Goal: Task Accomplishment & Management: Complete application form

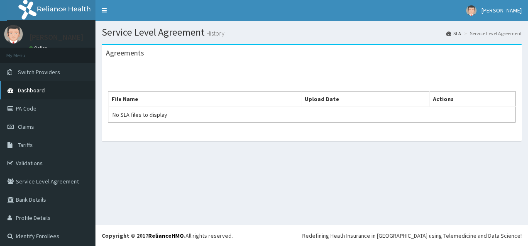
click at [48, 90] on link "Dashboard" at bounding box center [47, 90] width 95 height 18
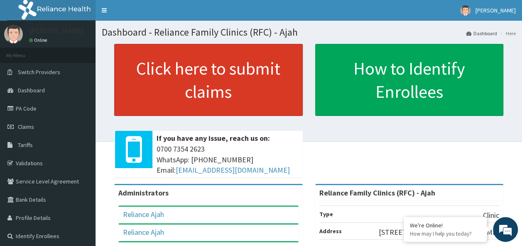
click at [190, 73] on link "Click here to submit claims" at bounding box center [208, 80] width 188 height 72
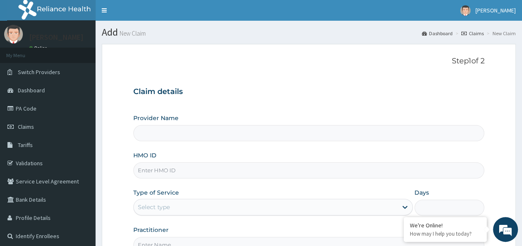
type input "Reliance Family Clinics (RFC) - Ajah"
click at [168, 173] on input "HMO ID" at bounding box center [308, 171] width 351 height 16
paste input "HOF/10006/A"
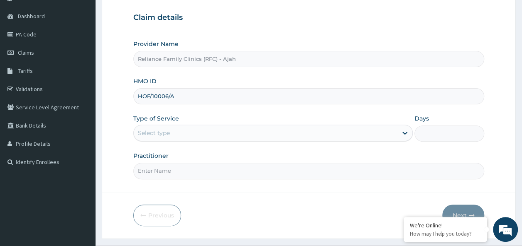
scroll to position [76, 0]
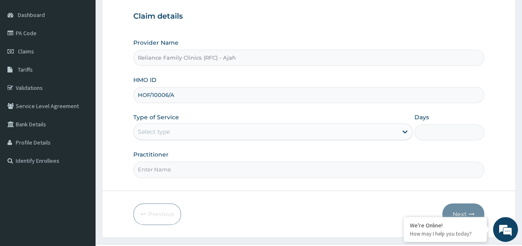
type input "HOF/10006/A"
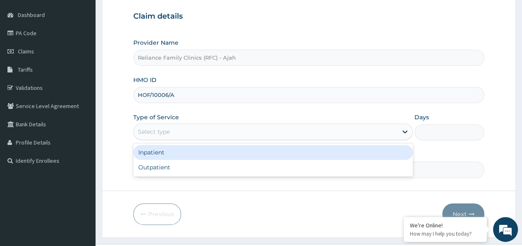
click at [306, 165] on div "Outpatient" at bounding box center [272, 167] width 279 height 15
type input "1"
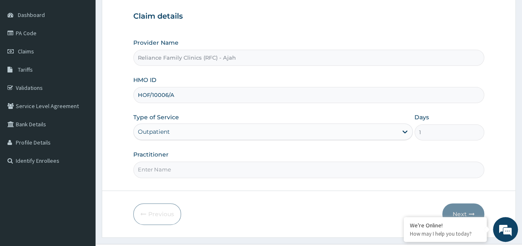
click at [290, 170] on input "Practitioner" at bounding box center [308, 170] width 351 height 16
type input "Dr LOCUM"
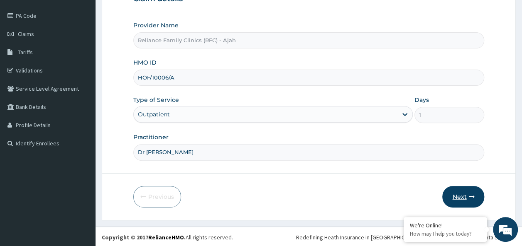
click at [467, 190] on button "Next" at bounding box center [463, 197] width 42 height 22
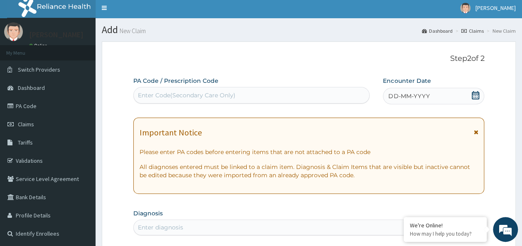
scroll to position [2, 0]
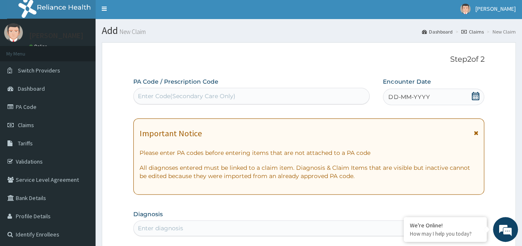
click at [434, 98] on div "DD-MM-YYYY" at bounding box center [433, 97] width 101 height 17
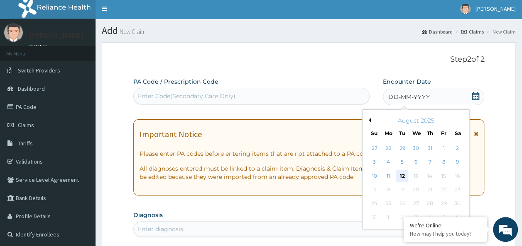
click at [402, 175] on div "12" at bounding box center [402, 176] width 12 height 12
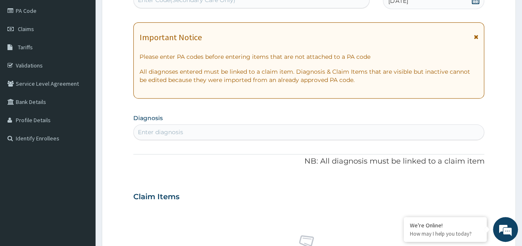
scroll to position [100, 0]
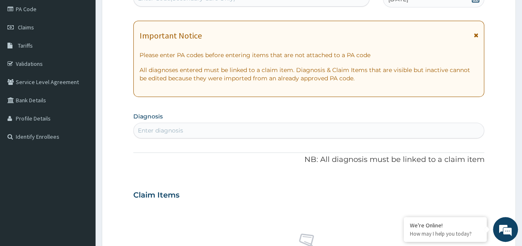
click at [150, 127] on div "Enter diagnosis" at bounding box center [160, 131] width 45 height 8
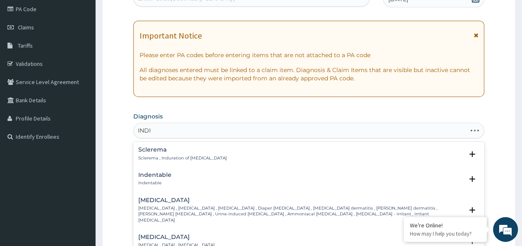
type input "INDIG"
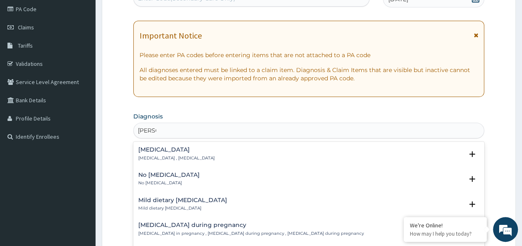
click at [170, 154] on div "Indigestion Indigestion , Dyspepsia" at bounding box center [176, 154] width 76 height 15
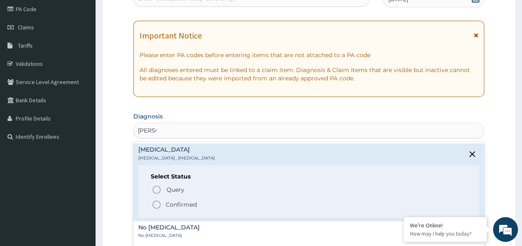
click at [155, 201] on circle "status option filled" at bounding box center [156, 204] width 7 height 7
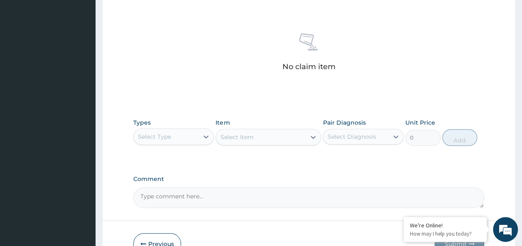
scroll to position [304, 0]
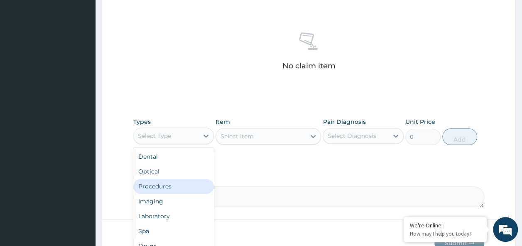
click at [144, 187] on div "Procedures" at bounding box center [173, 186] width 81 height 15
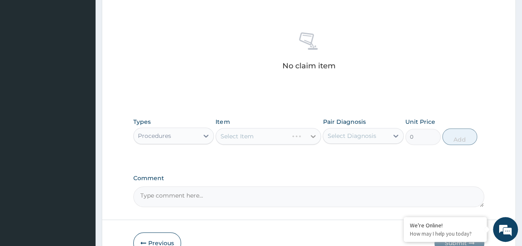
click at [309, 139] on div "Select Item" at bounding box center [267, 136] width 105 height 17
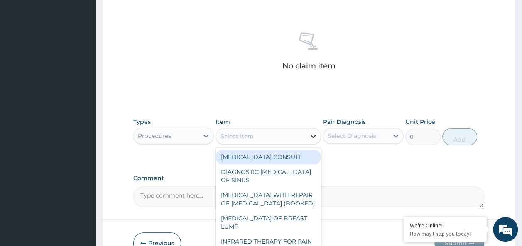
click at [310, 135] on icon at bounding box center [313, 136] width 8 height 8
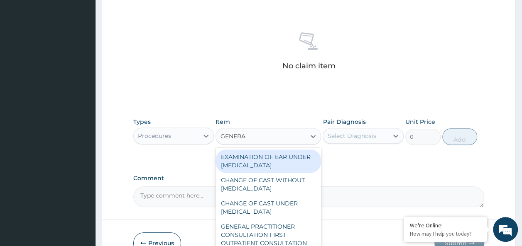
type input "GENERAL"
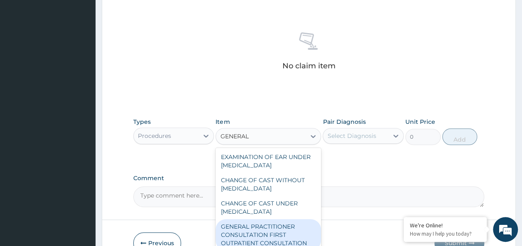
click at [268, 235] on div "GENERAL PRACTITIONER CONSULTATION FIRST OUTPATIENT CONSULTATION" at bounding box center [267, 236] width 105 height 32
type input "3370.125"
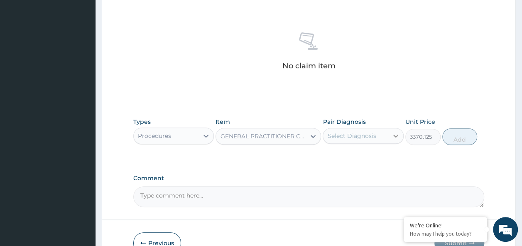
click at [392, 134] on icon at bounding box center [395, 136] width 8 height 8
click at [376, 157] on div "Indigestion" at bounding box center [362, 157] width 81 height 17
checkbox input "true"
click at [466, 137] on button "Add" at bounding box center [459, 137] width 35 height 17
type input "0"
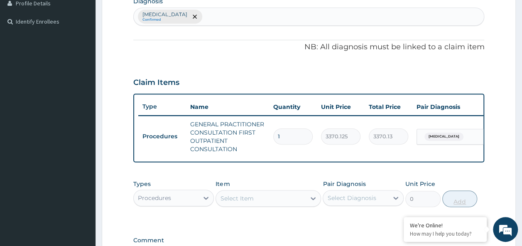
scroll to position [214, 0]
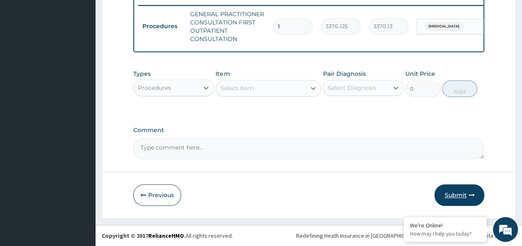
click at [464, 197] on button "Submit" at bounding box center [459, 196] width 50 height 22
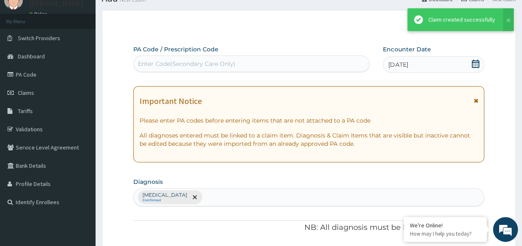
scroll to position [330, 0]
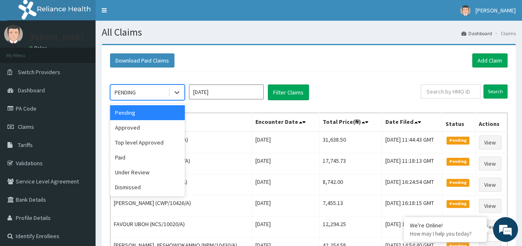
click at [154, 131] on div "Approved" at bounding box center [147, 127] width 75 height 15
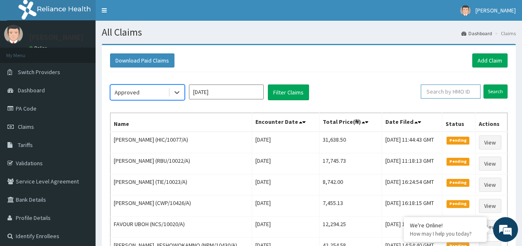
click at [453, 94] on input "text" at bounding box center [450, 92] width 60 height 14
paste input "HOF/10006/A"
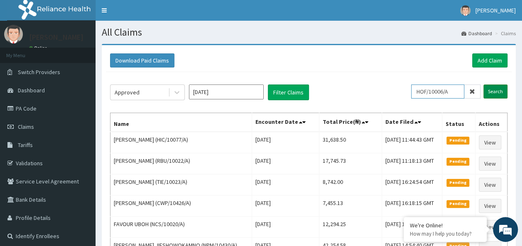
type input "HOF/10006/A"
click at [503, 93] on input "Search" at bounding box center [495, 92] width 24 height 14
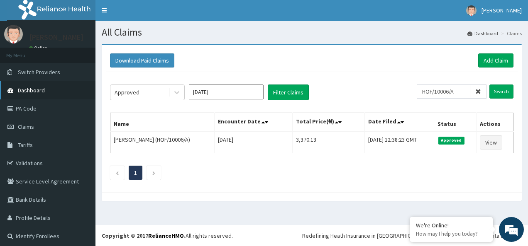
click at [40, 91] on span "Dashboard" at bounding box center [31, 90] width 27 height 7
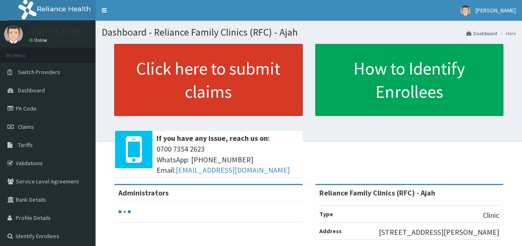
click at [264, 79] on link "Click here to submit claims" at bounding box center [208, 80] width 188 height 72
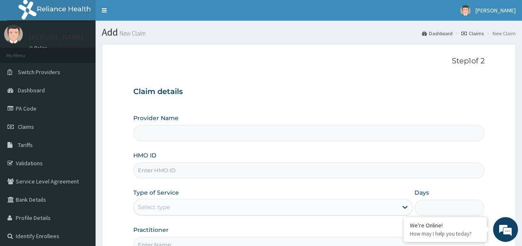
type input "Reliance Family Clinics (RFC) - Ajah"
click at [174, 171] on input "HMO ID" at bounding box center [308, 171] width 351 height 16
paste input "LBP/10108/A"
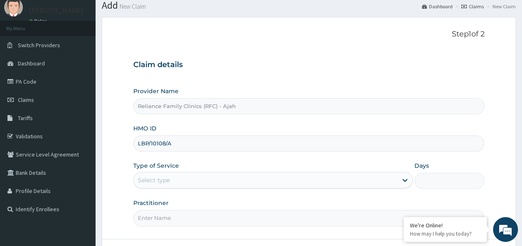
scroll to position [50, 0]
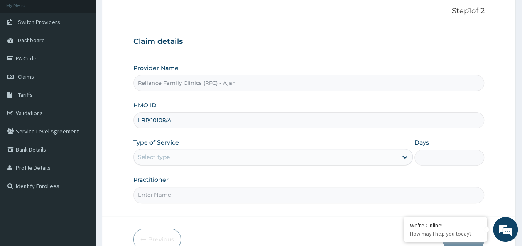
type input "LBP/10108/A"
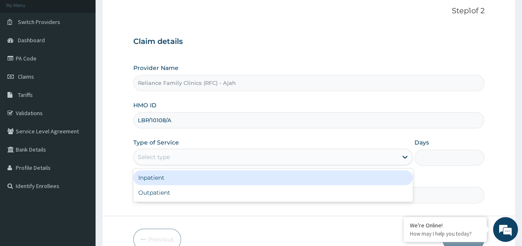
click at [287, 189] on div "Outpatient" at bounding box center [272, 192] width 279 height 15
type input "1"
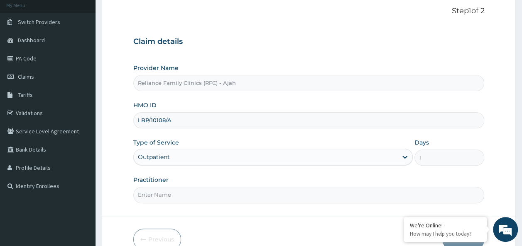
scroll to position [93, 0]
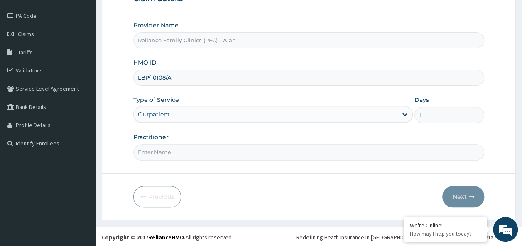
click at [423, 152] on input "Practitioner" at bounding box center [308, 152] width 351 height 16
type input "DR LOCUM"
click at [468, 192] on button "Next" at bounding box center [463, 197] width 42 height 22
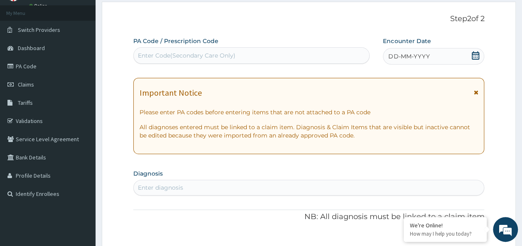
scroll to position [42, 0]
click at [408, 56] on span "DD-MM-YYYY" at bounding box center [408, 56] width 41 height 8
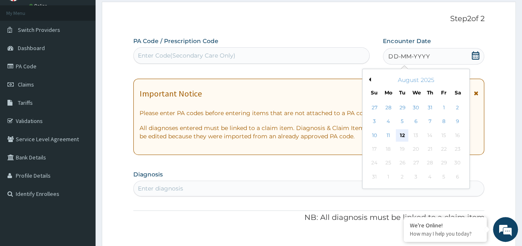
click at [402, 134] on div "12" at bounding box center [402, 135] width 12 height 12
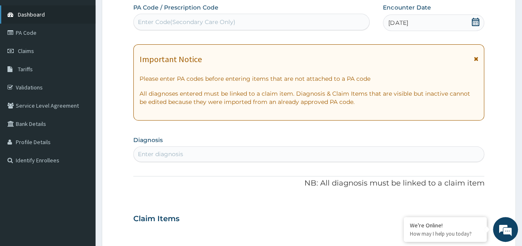
scroll to position [77, 0]
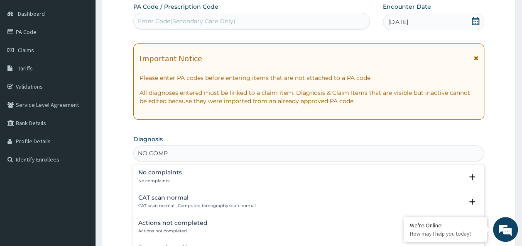
type input "NO COMP"
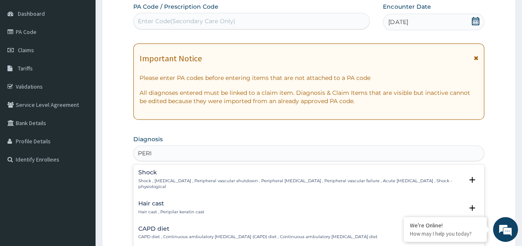
type input "PERI"
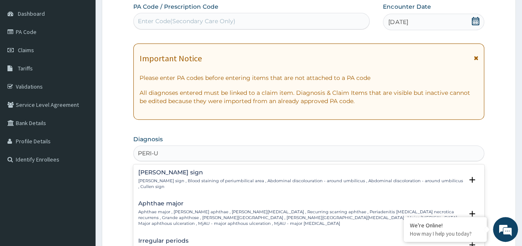
type input "PERI-U"
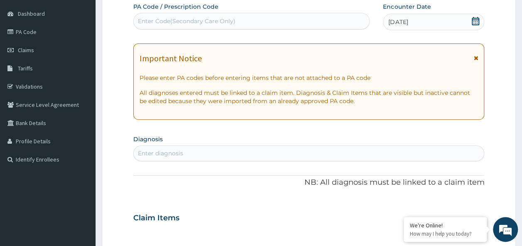
type input "P"
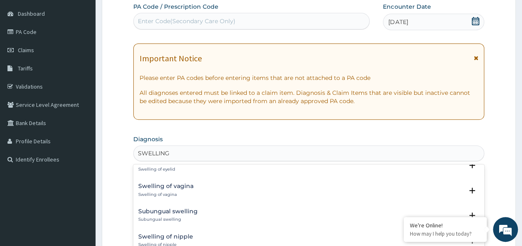
scroll to position [955, 0]
type input "S"
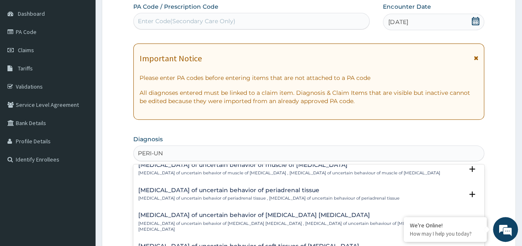
scroll to position [353, 0]
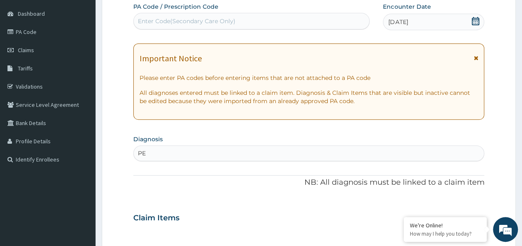
type input "P"
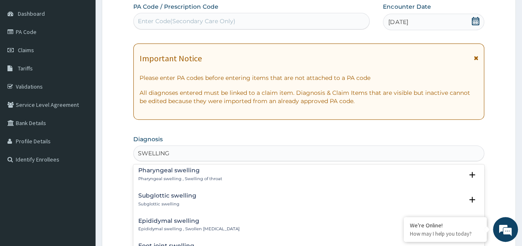
scroll to position [1047, 0]
type input "SWELLING"
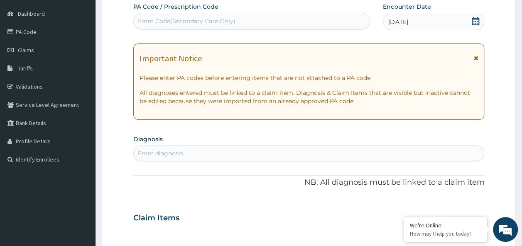
type input "P"
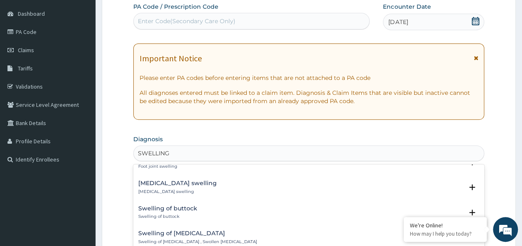
scroll to position [1149, 0]
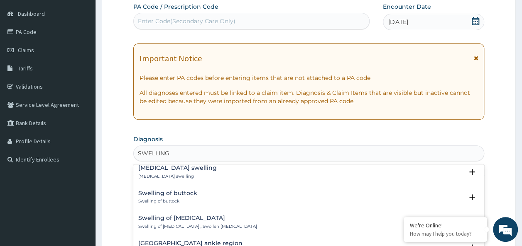
type input "SWELLING"
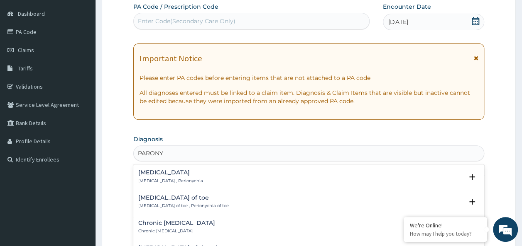
type input "PARONYC"
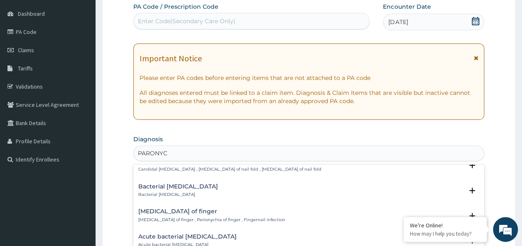
scroll to position [116, 0]
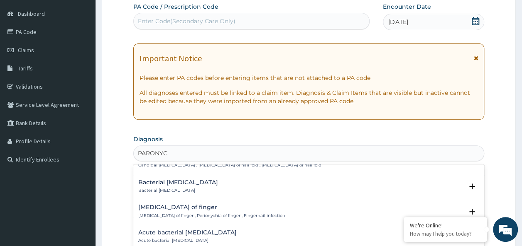
click at [225, 211] on div "Paronychia of finger Paronychia of finger , Perionychia of finger , Fingernail …" at bounding box center [211, 212] width 147 height 15
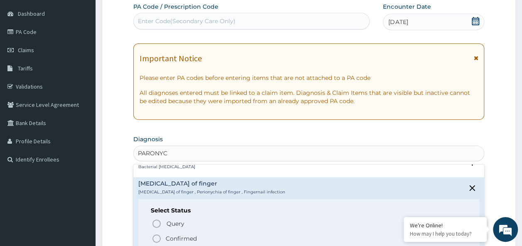
scroll to position [146, 0]
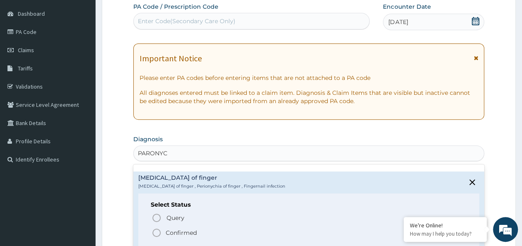
click at [163, 232] on span "Confirmed" at bounding box center [308, 233] width 315 height 10
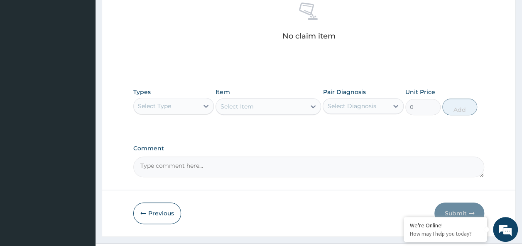
scroll to position [350, 0]
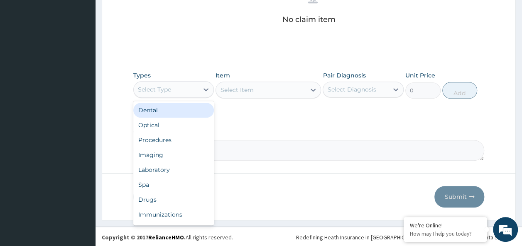
click at [181, 164] on div "Laboratory" at bounding box center [173, 170] width 81 height 15
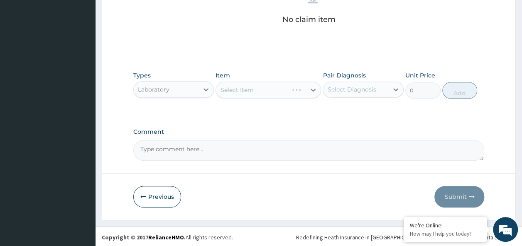
click at [281, 90] on div "Select Item" at bounding box center [267, 90] width 105 height 17
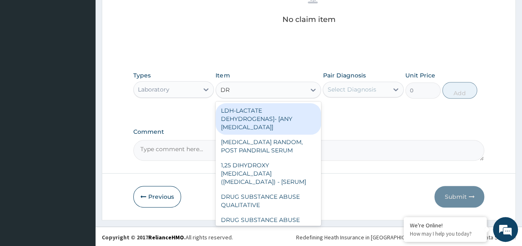
type input "D"
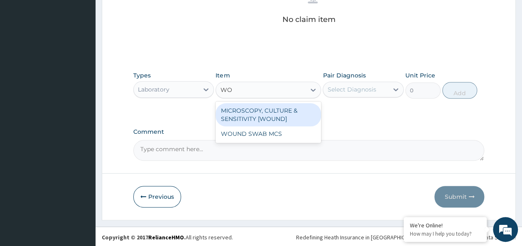
type input "W"
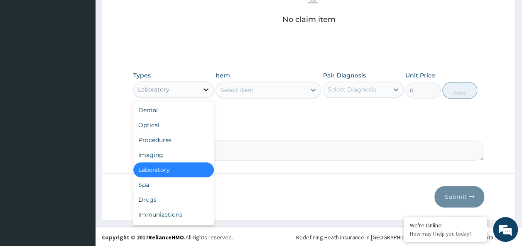
click at [206, 87] on icon at bounding box center [206, 89] width 8 height 8
click at [159, 136] on div "Procedures" at bounding box center [173, 140] width 81 height 15
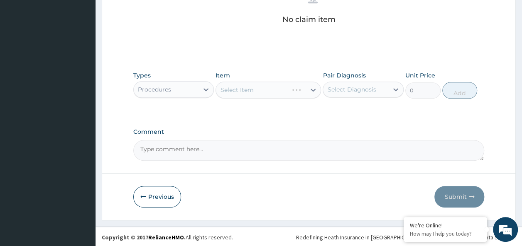
click at [230, 88] on div "Select Item" at bounding box center [267, 90] width 105 height 17
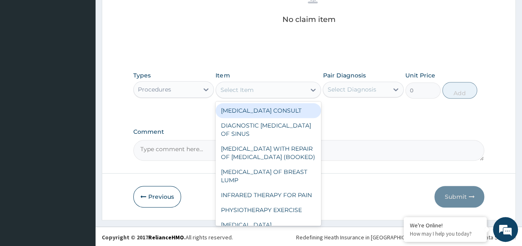
click at [248, 88] on div "Select Item" at bounding box center [236, 90] width 33 height 8
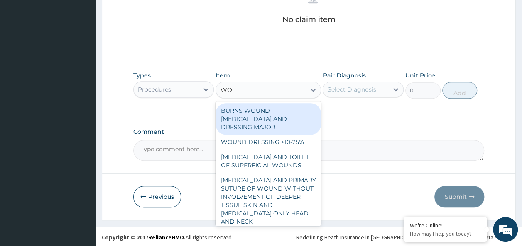
type input "WOU"
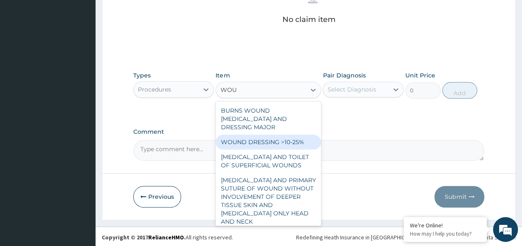
click at [258, 139] on div "WOUND DRESSING >10-25%" at bounding box center [267, 142] width 105 height 15
type input "5106.25"
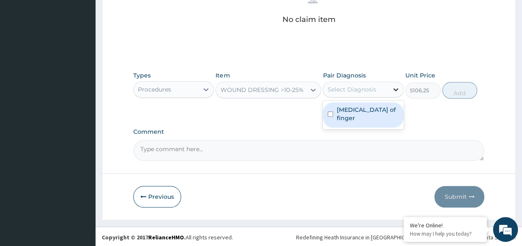
click at [396, 86] on icon at bounding box center [395, 89] width 8 height 8
click at [329, 112] on input "checkbox" at bounding box center [329, 114] width 5 height 5
checkbox input "true"
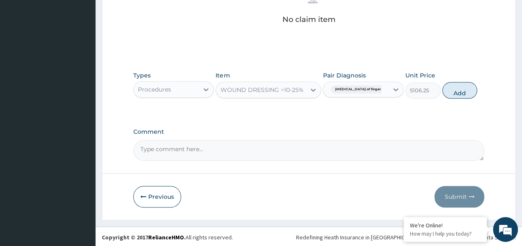
click at [461, 88] on button "Add" at bounding box center [459, 90] width 35 height 17
type input "0"
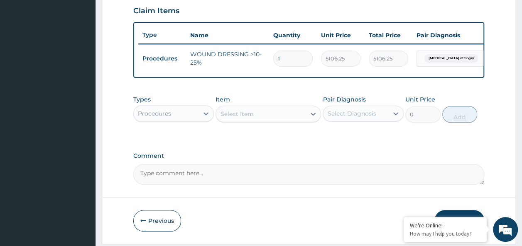
scroll to position [317, 0]
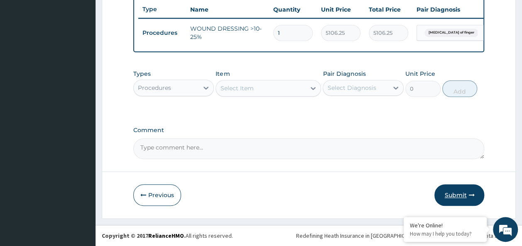
click at [457, 193] on button "Submit" at bounding box center [459, 196] width 50 height 22
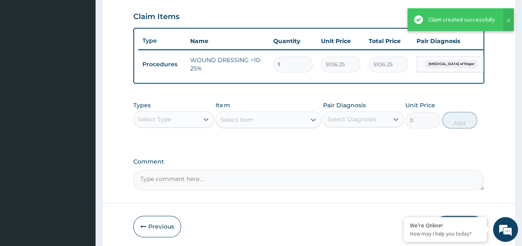
scroll to position [218, 0]
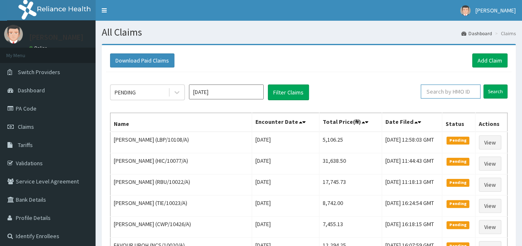
click at [449, 90] on input "text" at bounding box center [450, 92] width 60 height 14
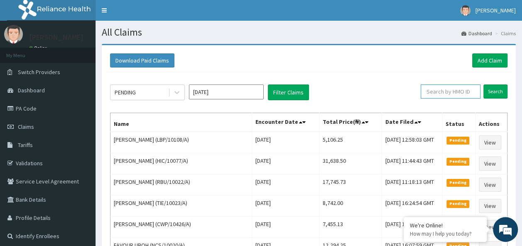
paste input "PERI-UNGUAL SWELLING"
type input "P"
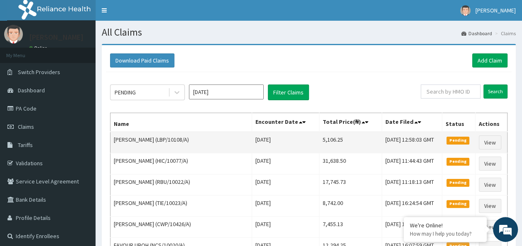
click at [230, 147] on td "HENRY UKAEGBU (LBP/10108/A)" at bounding box center [180, 143] width 141 height 22
